Goal: Task Accomplishment & Management: Manage account settings

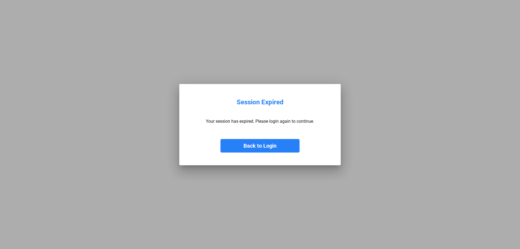
drag, startPoint x: 236, startPoint y: 151, endPoint x: 254, endPoint y: 130, distance: 28.3
click at [236, 152] on button "Back to Login" at bounding box center [259, 146] width 79 height 14
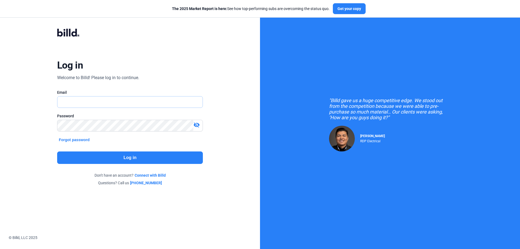
type input "[EMAIL_ADDRESS][DOMAIN_NAME]"
